Goal: Transaction & Acquisition: Obtain resource

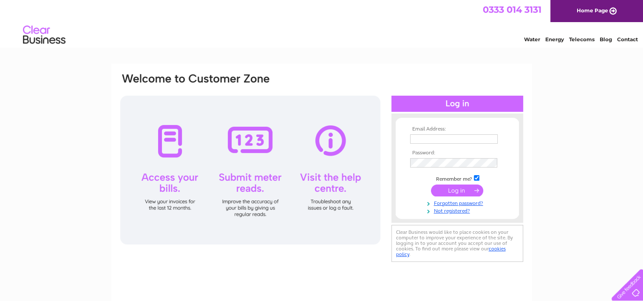
type input "erarodmanbros@aol.com"
click at [454, 188] on input "submit" at bounding box center [457, 190] width 52 height 12
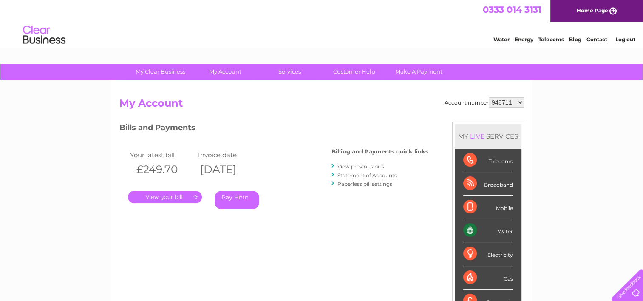
click at [347, 165] on link "View previous bills" at bounding box center [360, 166] width 47 height 6
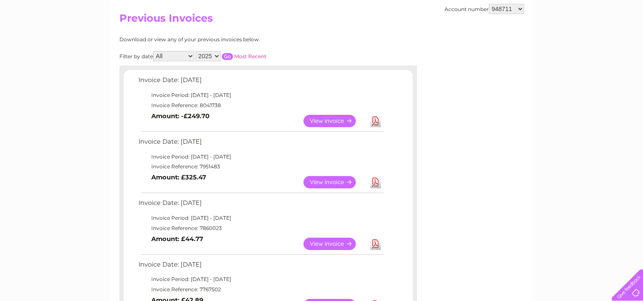
scroll to position [102, 0]
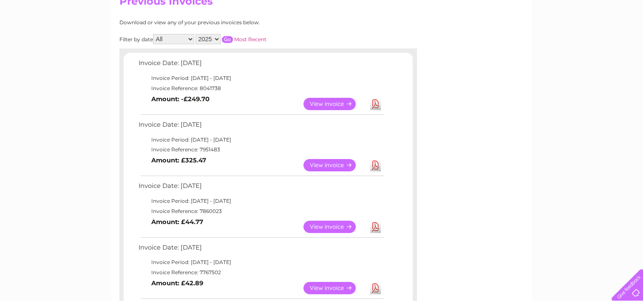
click at [373, 166] on link "Download" at bounding box center [375, 165] width 11 height 12
